Goal: Information Seeking & Learning: Learn about a topic

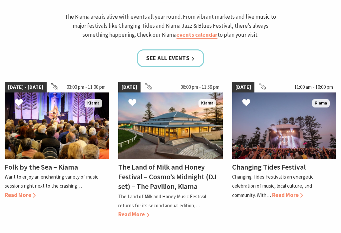
scroll to position [606, 0]
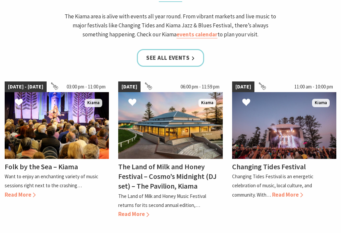
click at [300, 191] on span "Read More" at bounding box center [287, 194] width 31 height 7
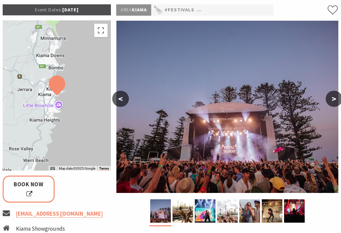
scroll to position [103, 0]
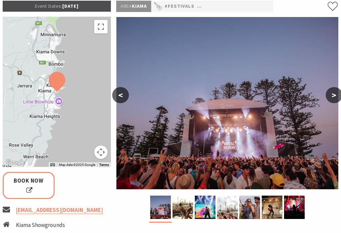
click at [335, 91] on button ">" at bounding box center [334, 95] width 17 height 16
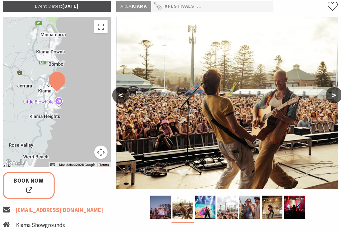
click at [337, 94] on button ">" at bounding box center [334, 95] width 17 height 16
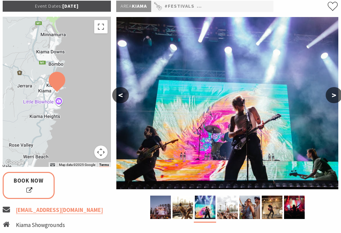
click at [338, 95] on button ">" at bounding box center [334, 95] width 17 height 16
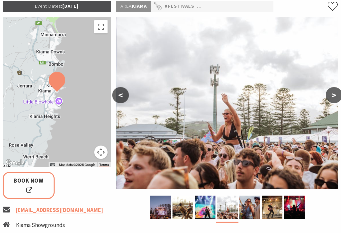
click at [333, 95] on button ">" at bounding box center [334, 95] width 17 height 16
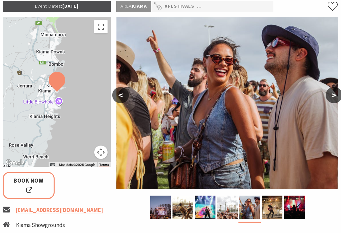
click at [332, 94] on button ">" at bounding box center [334, 95] width 17 height 16
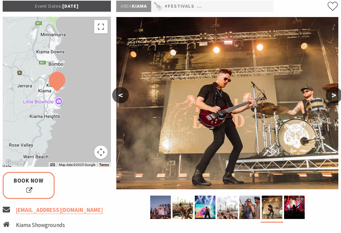
click at [337, 94] on button ">" at bounding box center [334, 95] width 17 height 16
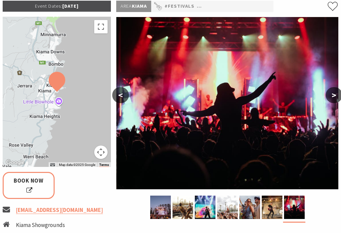
click at [339, 98] on button ">" at bounding box center [334, 95] width 17 height 16
click at [332, 97] on button ">" at bounding box center [334, 95] width 17 height 16
click at [335, 92] on button ">" at bounding box center [334, 95] width 17 height 16
click at [334, 93] on button ">" at bounding box center [334, 95] width 17 height 16
click at [341, 92] on button ">" at bounding box center [334, 95] width 17 height 16
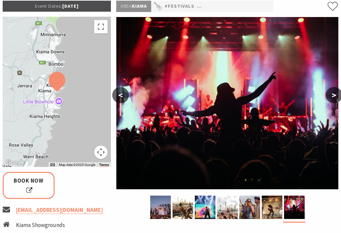
click at [121, 91] on button "<" at bounding box center [120, 95] width 17 height 16
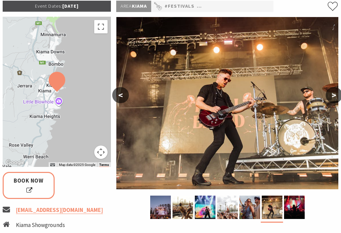
click at [123, 91] on button "<" at bounding box center [120, 95] width 17 height 16
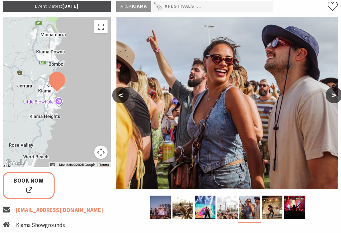
click at [130, 91] on img at bounding box center [227, 103] width 222 height 172
click at [125, 93] on button "<" at bounding box center [120, 95] width 17 height 16
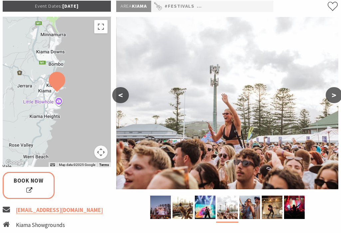
click at [125, 96] on button "<" at bounding box center [120, 95] width 17 height 16
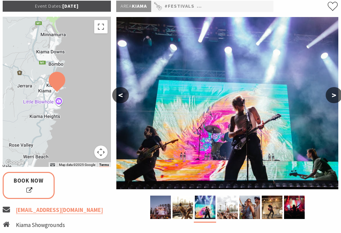
click at [122, 92] on button "<" at bounding box center [120, 95] width 17 height 16
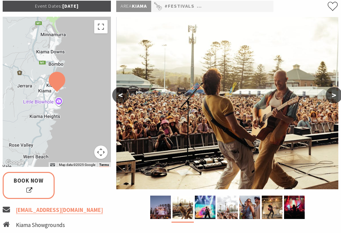
click at [128, 98] on button "<" at bounding box center [120, 95] width 17 height 16
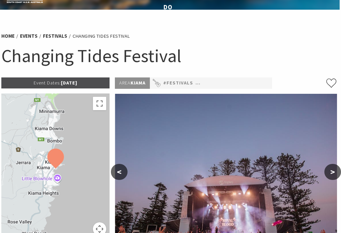
scroll to position [0, 1]
